Goal: Task Accomplishment & Management: Use online tool/utility

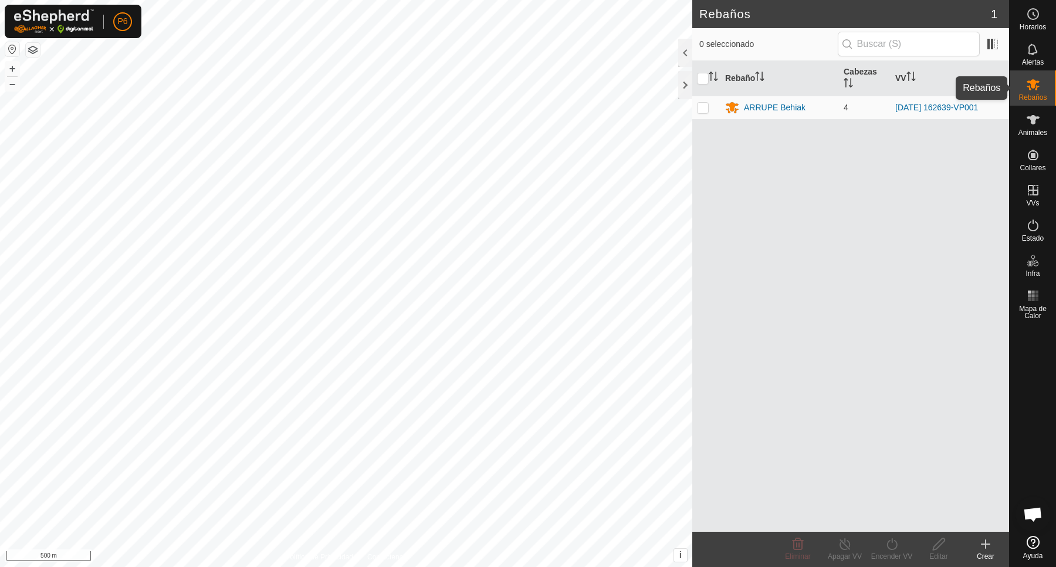
click at [1030, 91] on icon at bounding box center [1033, 84] width 14 height 14
click at [702, 110] on p-checkbox at bounding box center [703, 107] width 12 height 9
checkbox input "true"
click at [770, 113] on div "ARRUPE Behiak" at bounding box center [775, 108] width 62 height 12
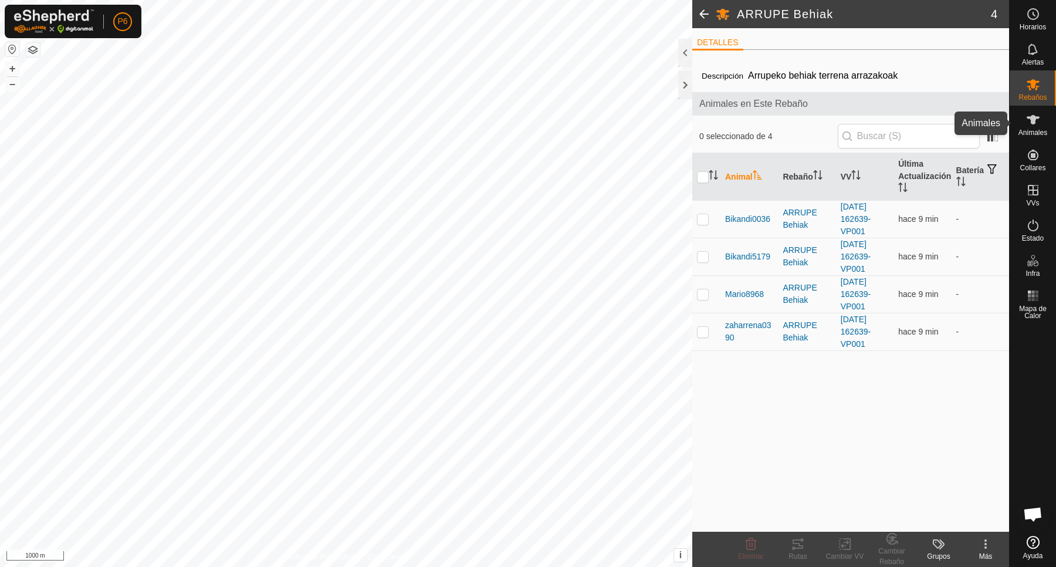
click at [1036, 129] on span "Animales" at bounding box center [1033, 132] width 29 height 7
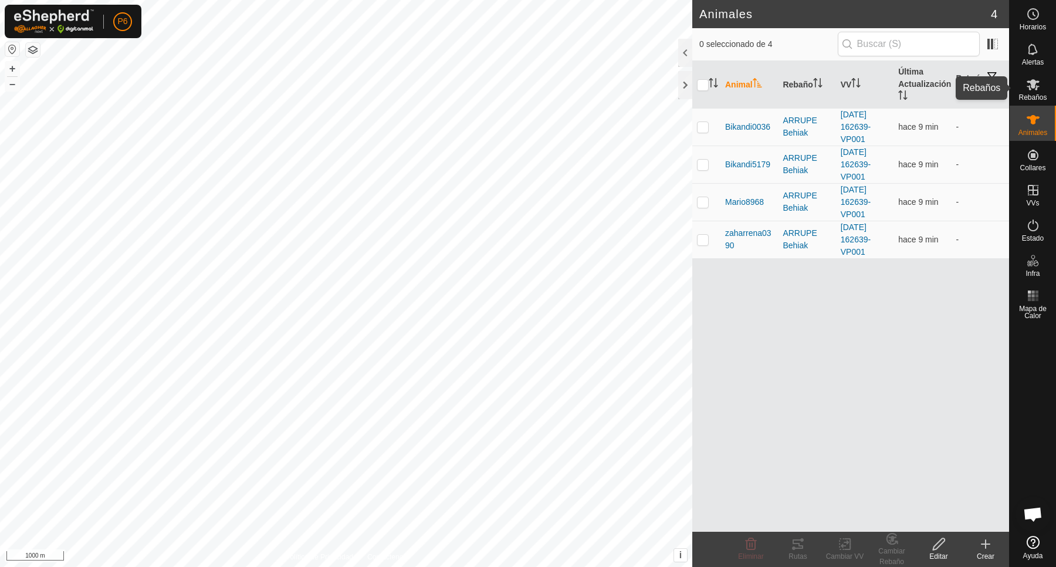
click at [1038, 80] on icon at bounding box center [1033, 84] width 14 height 14
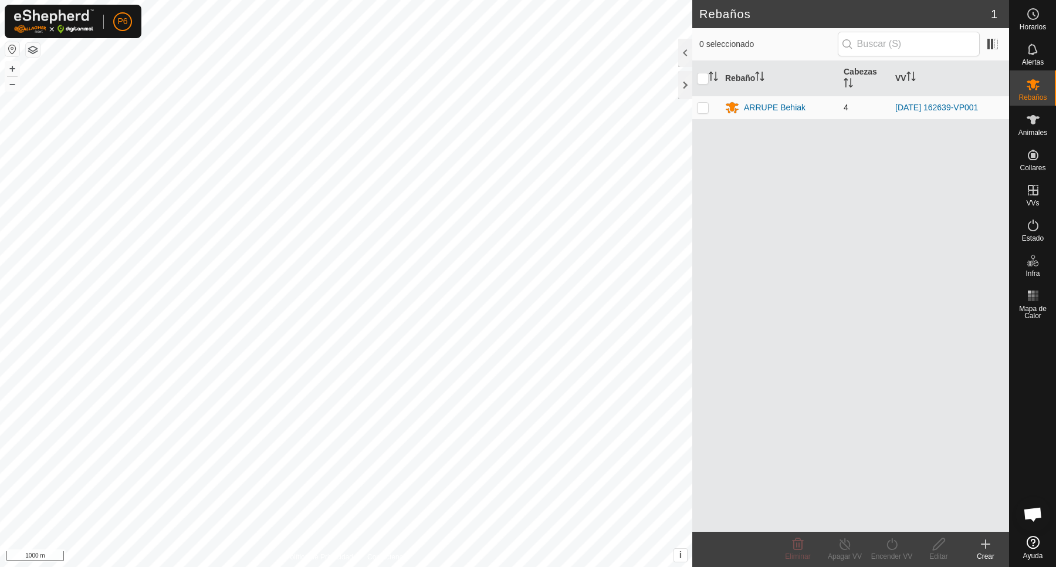
click at [698, 111] on p-checkbox at bounding box center [703, 107] width 12 height 9
checkbox input "true"
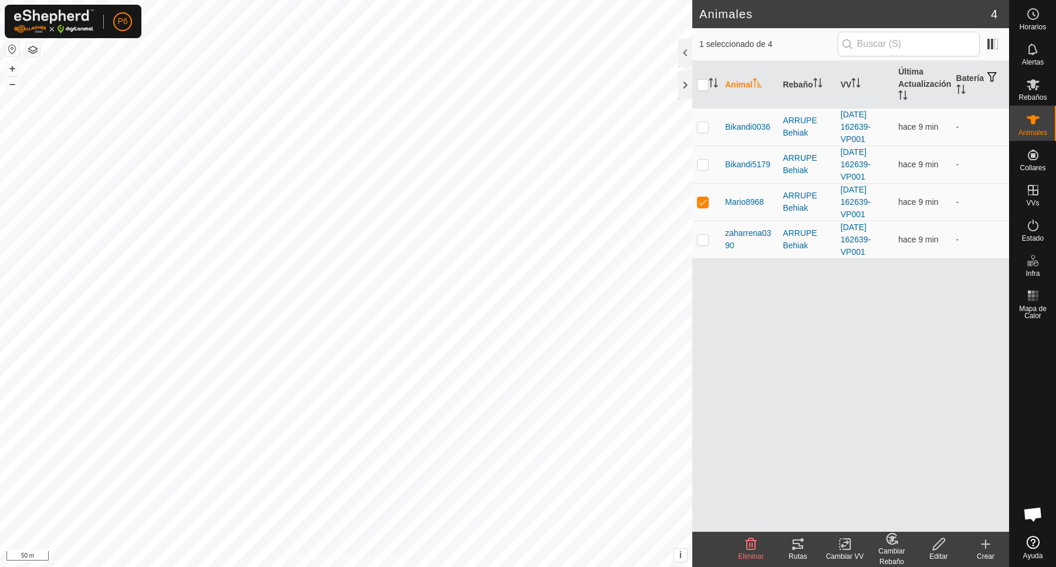
click at [793, 547] on icon at bounding box center [798, 543] width 11 height 9
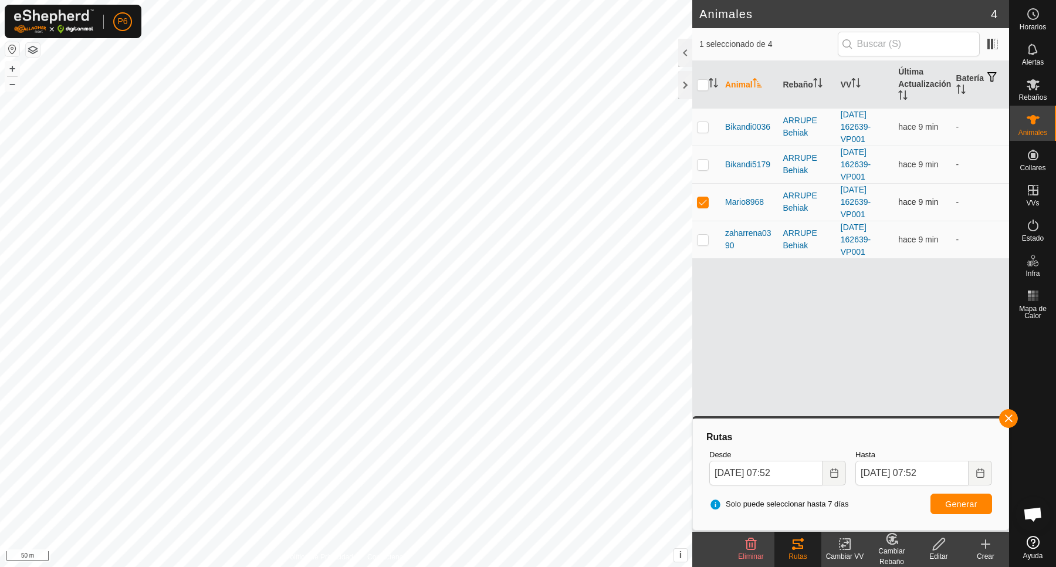
click at [704, 201] on p-checkbox at bounding box center [703, 201] width 12 height 9
checkbox input "false"
click at [703, 168] on p-checkbox at bounding box center [703, 164] width 12 height 9
click at [703, 162] on p-checkbox at bounding box center [703, 164] width 12 height 9
checkbox input "false"
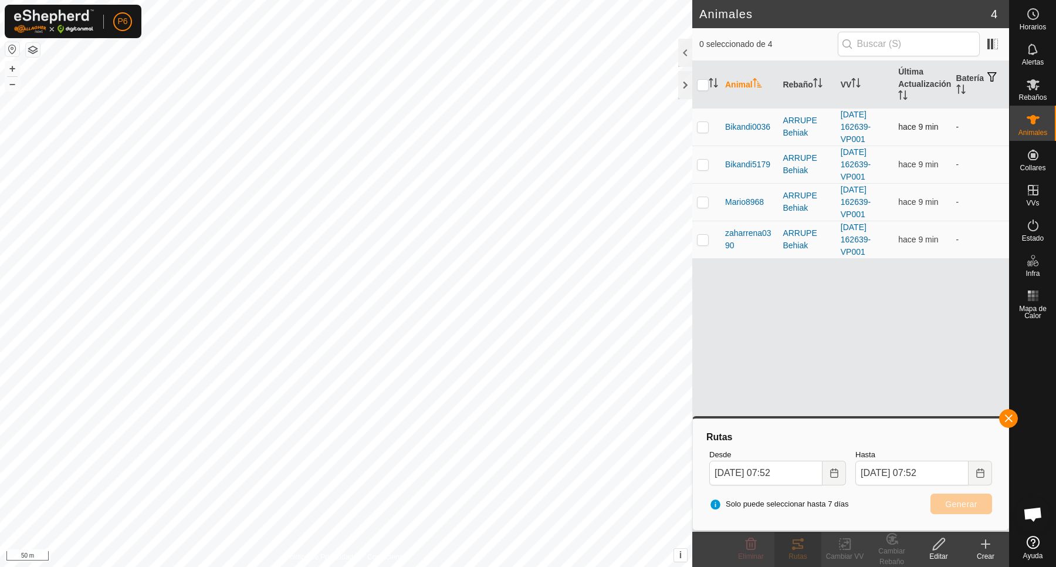
click at [700, 132] on td at bounding box center [706, 127] width 28 height 38
checkbox input "true"
click at [705, 242] on p-checkbox at bounding box center [703, 239] width 12 height 9
checkbox input "true"
click at [703, 132] on td at bounding box center [706, 127] width 28 height 38
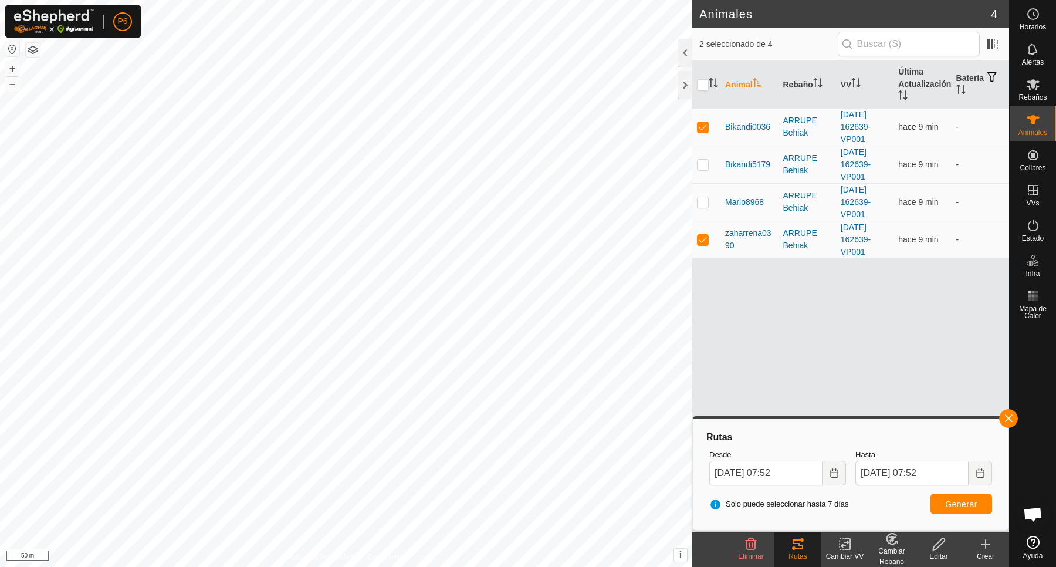
checkbox input "false"
click at [946, 505] on span "Generar" at bounding box center [961, 503] width 32 height 9
drag, startPoint x: 705, startPoint y: 241, endPoint x: 704, endPoint y: 234, distance: 7.7
click at [706, 242] on p-checkbox at bounding box center [703, 239] width 12 height 9
checkbox input "false"
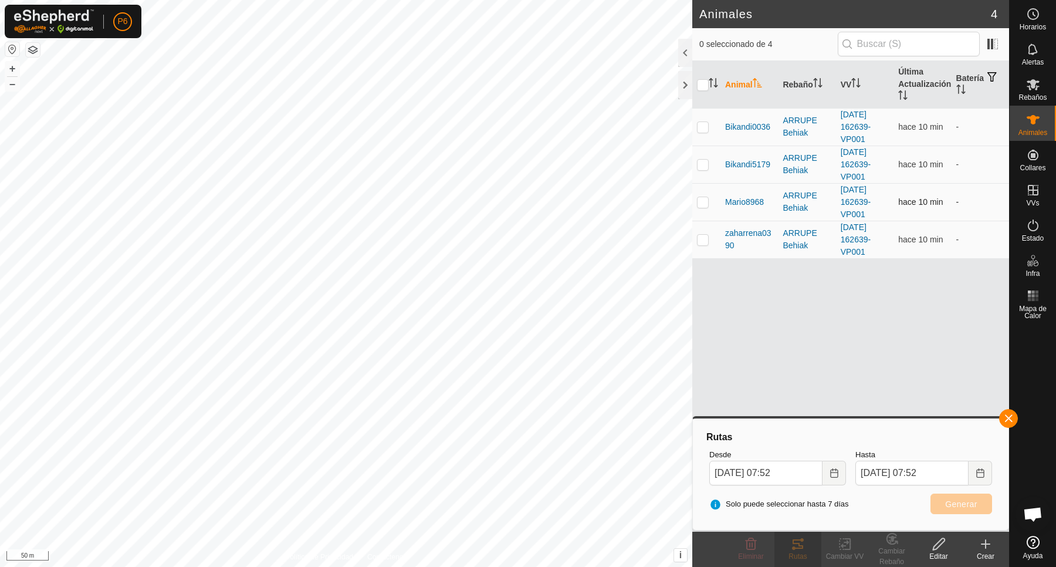
click at [697, 199] on p-checkbox at bounding box center [703, 201] width 12 height 9
checkbox input "true"
click at [940, 509] on button "Generar" at bounding box center [962, 503] width 62 height 21
